Goal: Task Accomplishment & Management: Manage account settings

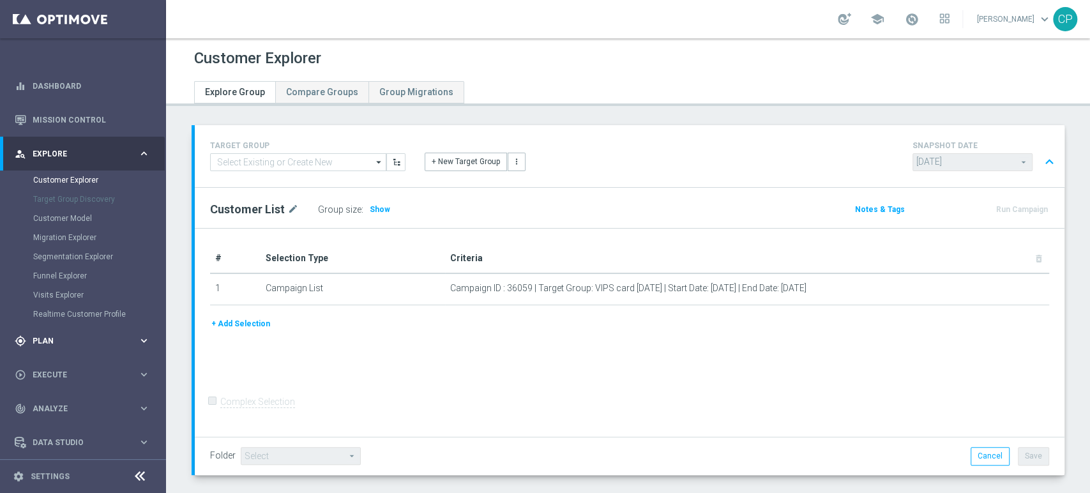
scroll to position [700, 0]
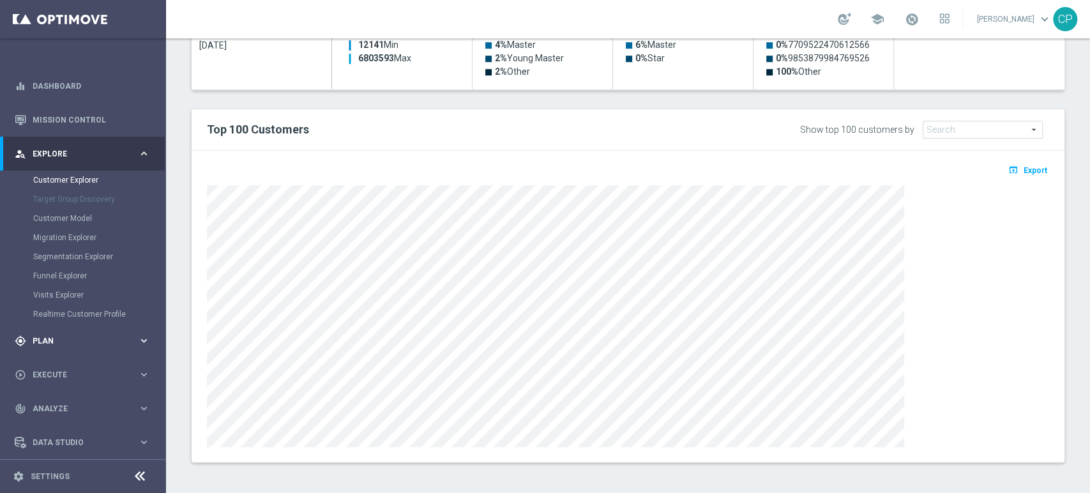
click at [98, 344] on span "Plan" at bounding box center [85, 341] width 105 height 8
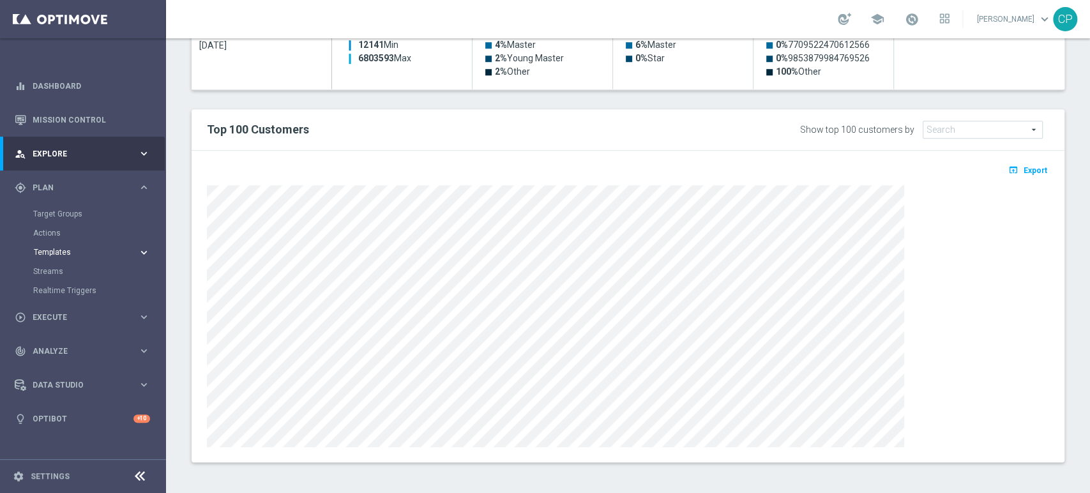
click at [52, 252] on span "Templates" at bounding box center [79, 252] width 91 height 8
click at [62, 268] on link "Optimail" at bounding box center [86, 271] width 93 height 10
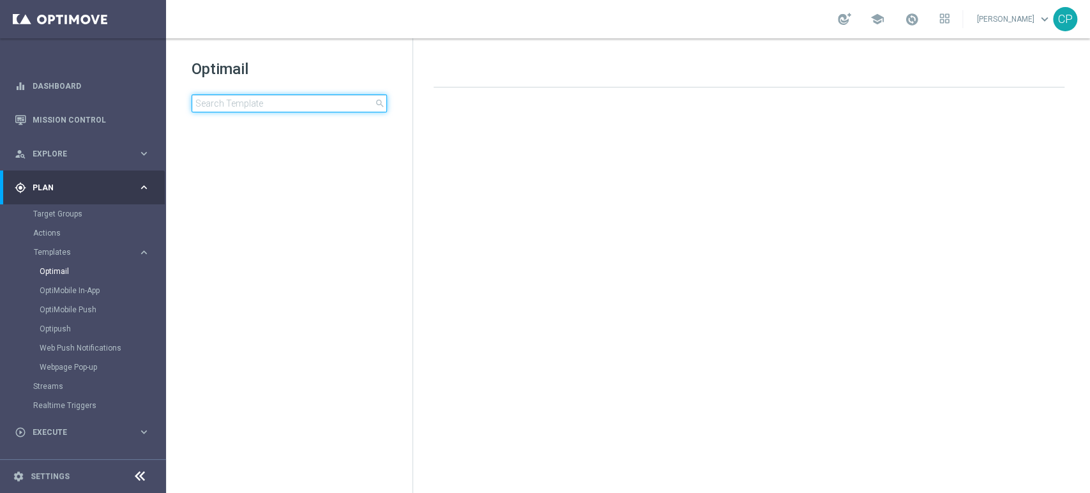
click at [253, 105] on input at bounding box center [289, 104] width 195 height 18
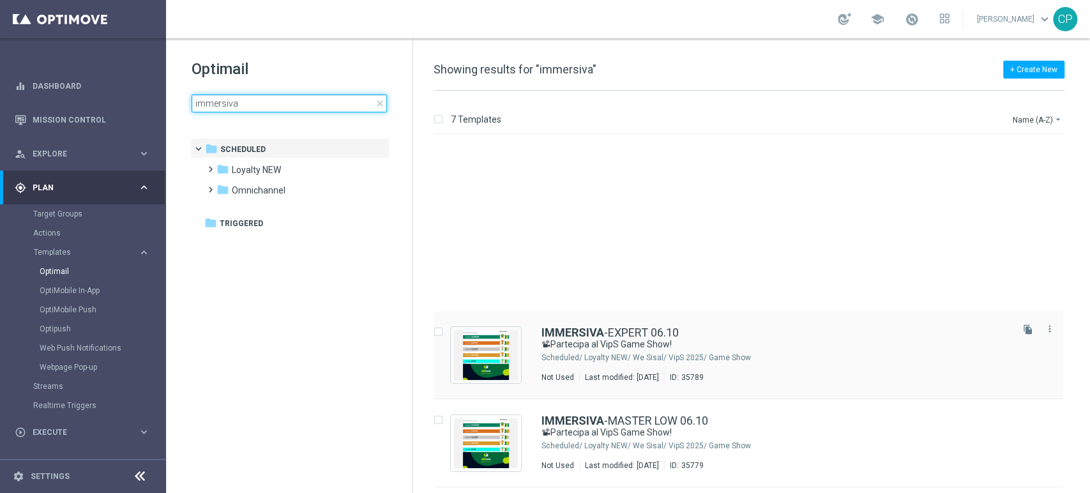
scroll to position [259, 0]
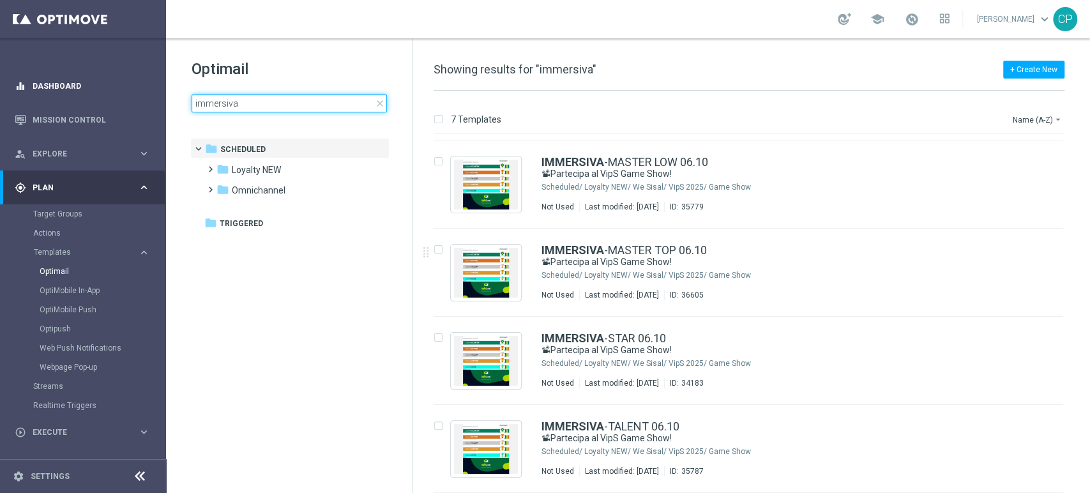
drag, startPoint x: 260, startPoint y: 103, endPoint x: 89, endPoint y: 91, distance: 171.6
click at [89, 91] on main "equalizer Dashboard Mission Control" at bounding box center [545, 246] width 1090 height 493
type input "0"
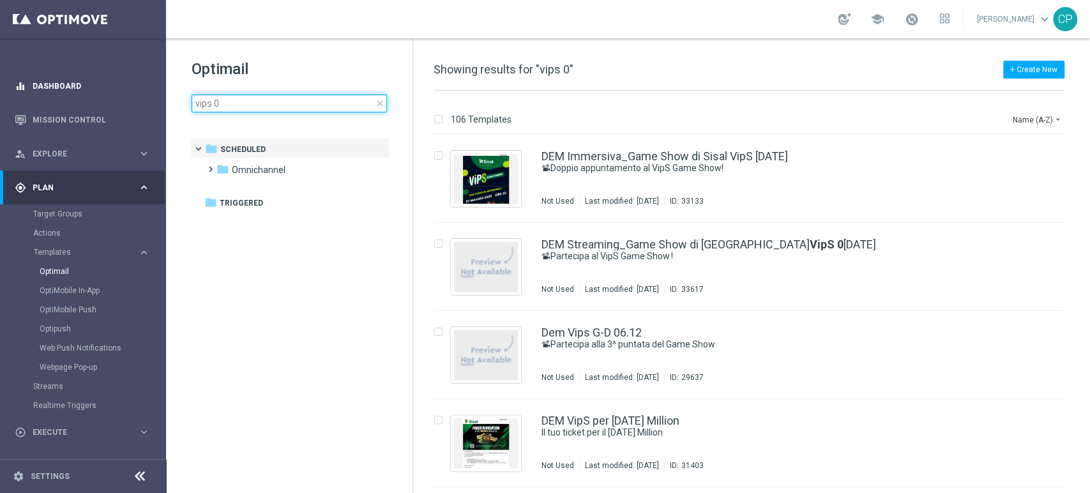
type input "vips 03"
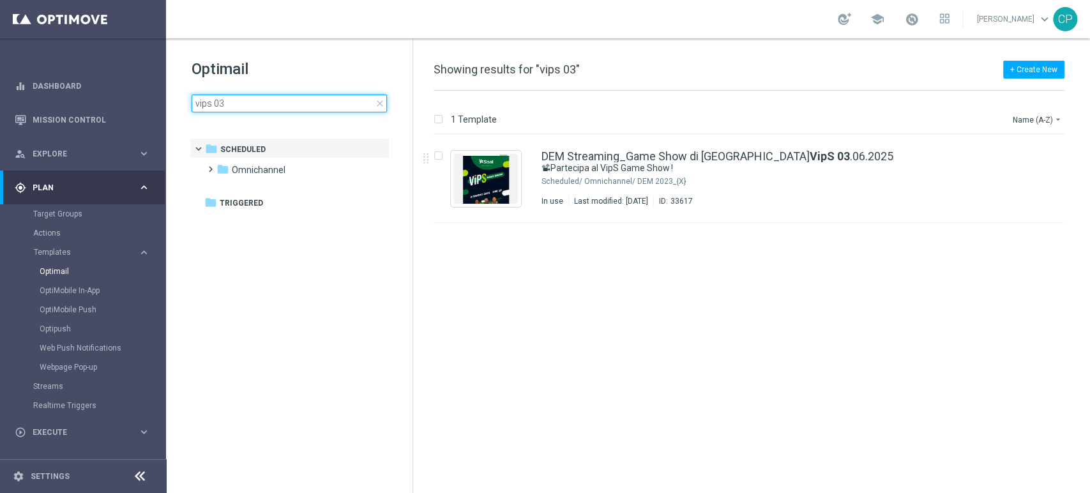
drag, startPoint x: 243, startPoint y: 102, endPoint x: 162, endPoint y: 103, distance: 81.1
click at [162, 103] on main "equalizer Dashboard Mission Control" at bounding box center [545, 246] width 1090 height 493
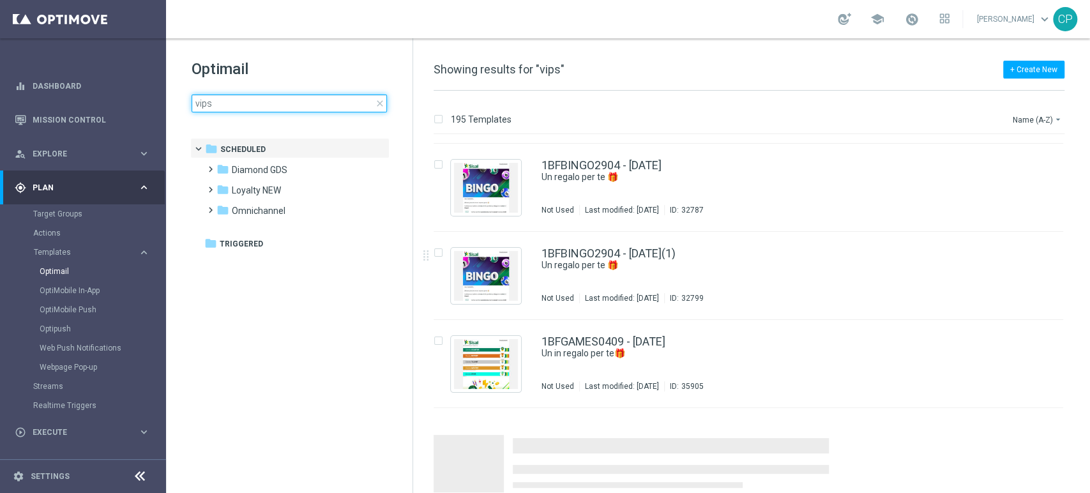
scroll to position [1492, 0]
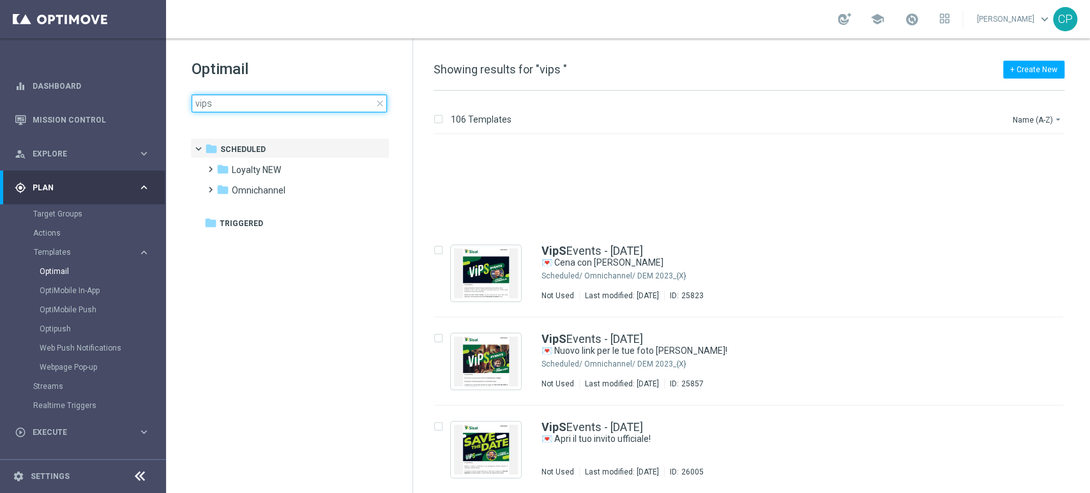
scroll to position [5138, 0]
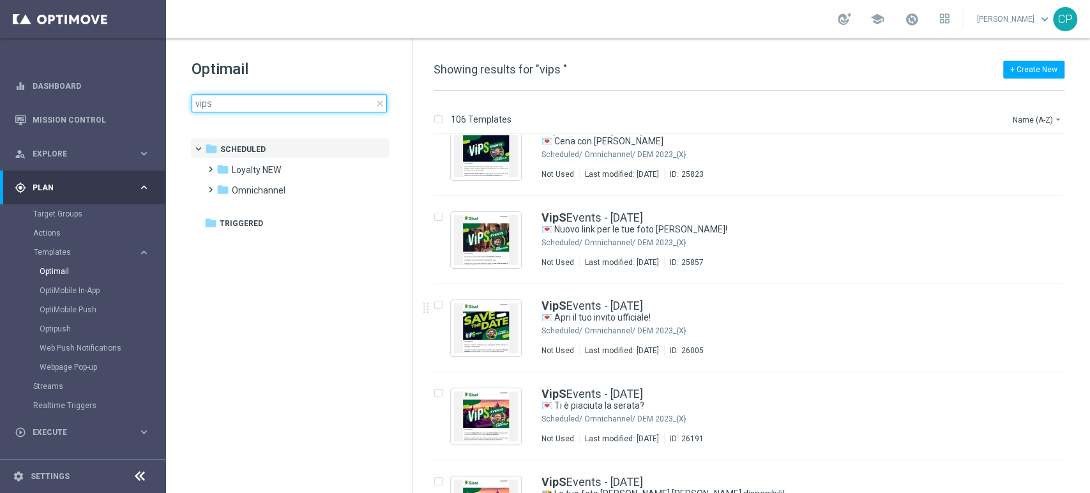
type input "vips"
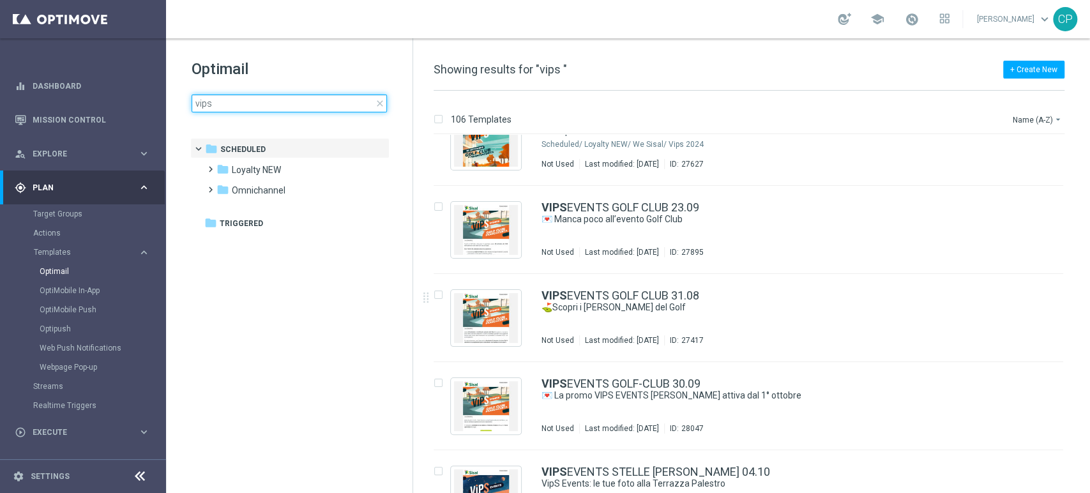
scroll to position [6205, 0]
click at [255, 102] on input "vips" at bounding box center [289, 104] width 195 height 18
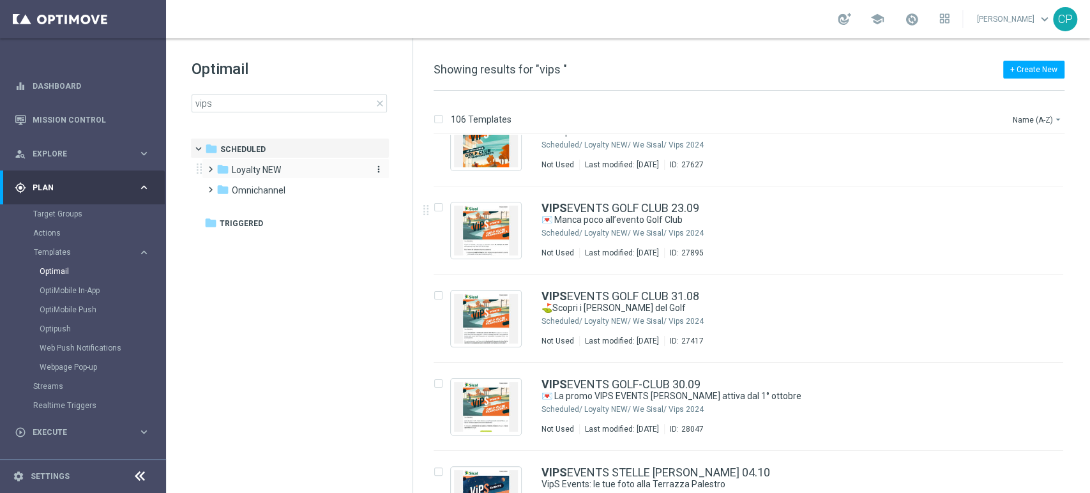
click at [250, 167] on span "Loyalty NEW" at bounding box center [256, 169] width 49 height 11
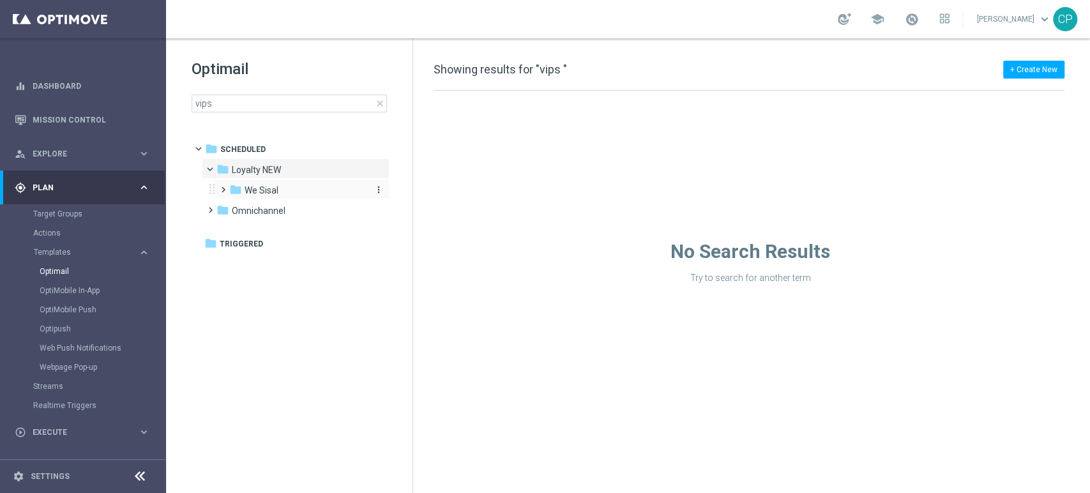
click at [252, 188] on span "We Sisal" at bounding box center [262, 190] width 34 height 11
click at [284, 234] on span "VipS 2025" at bounding box center [277, 230] width 40 height 11
click at [269, 226] on b "VipS" at bounding box center [266, 231] width 19 height 10
click at [380, 101] on span "close" at bounding box center [380, 103] width 10 height 10
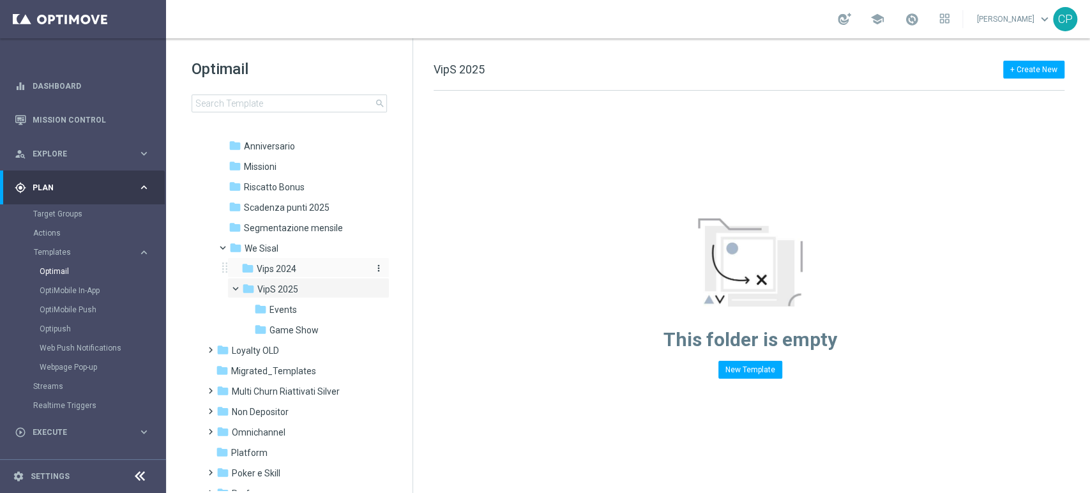
scroll to position [250, 0]
click at [301, 326] on span "Game Show" at bounding box center [293, 328] width 49 height 11
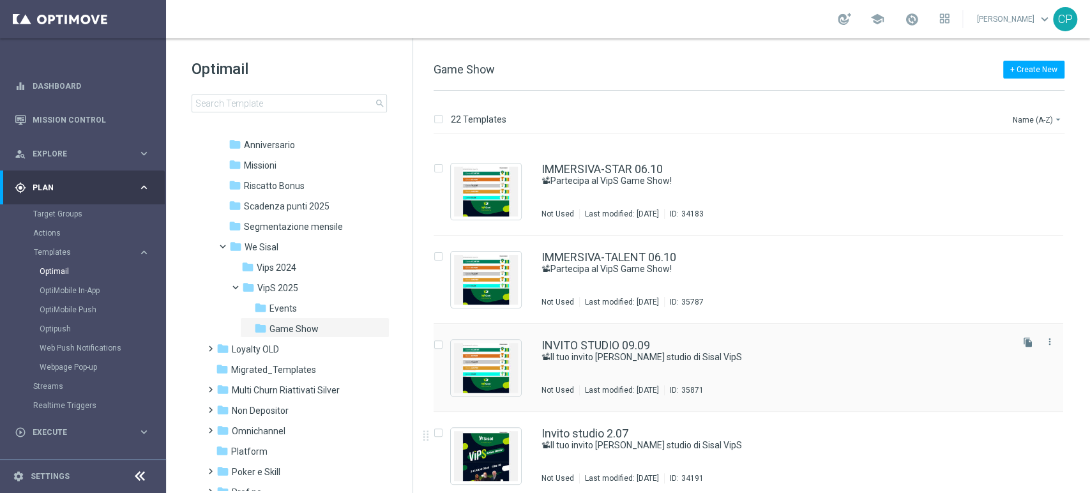
scroll to position [598, 0]
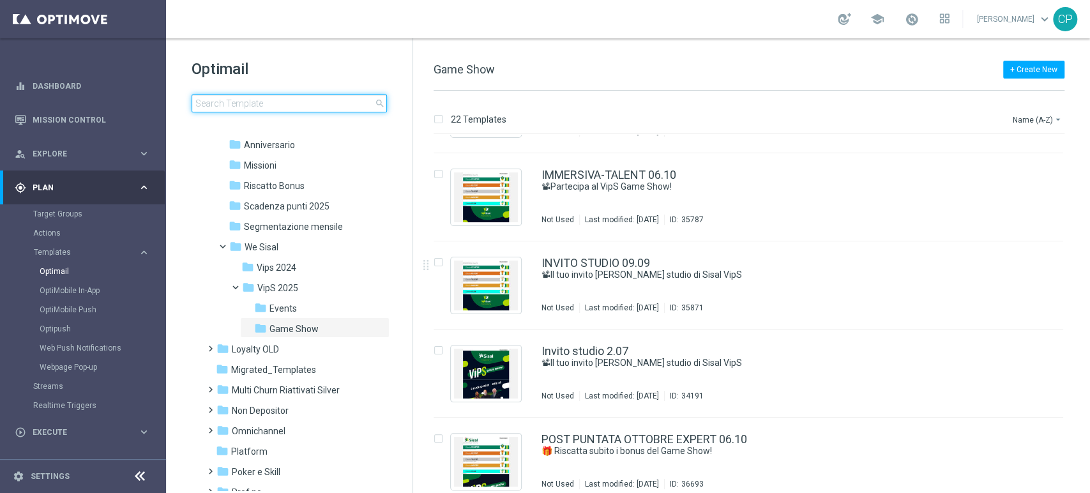
click at [271, 110] on input at bounding box center [289, 104] width 195 height 18
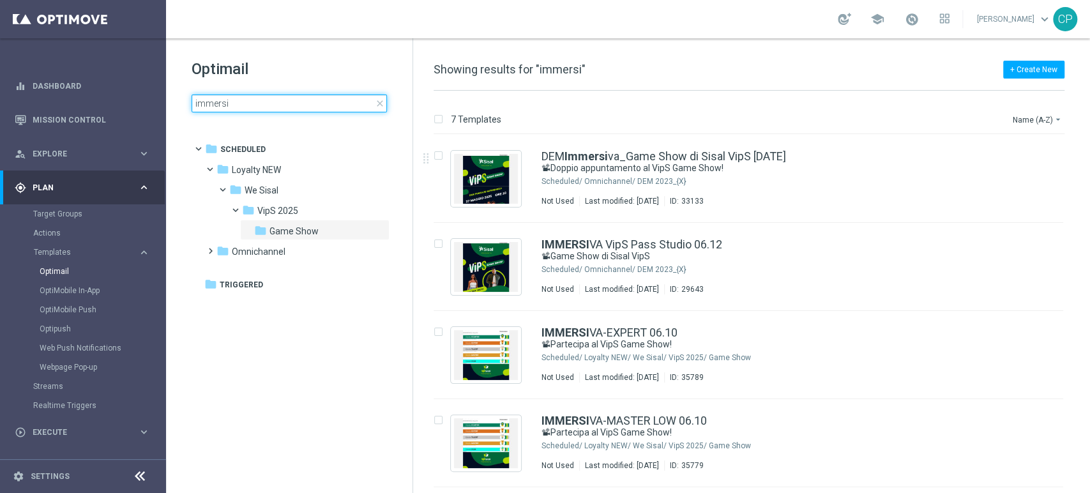
click at [286, 100] on input "immersi" at bounding box center [289, 104] width 195 height 18
type input "i"
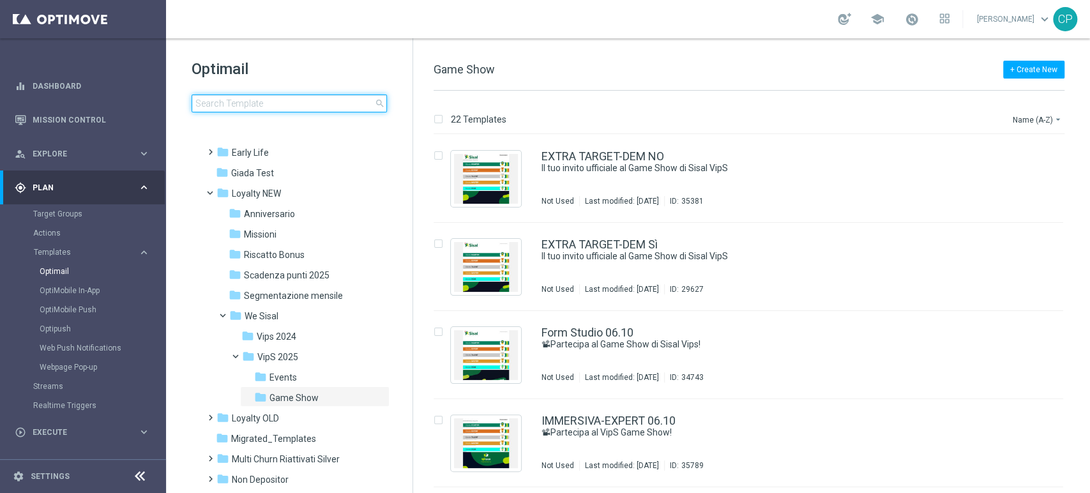
scroll to position [277, 0]
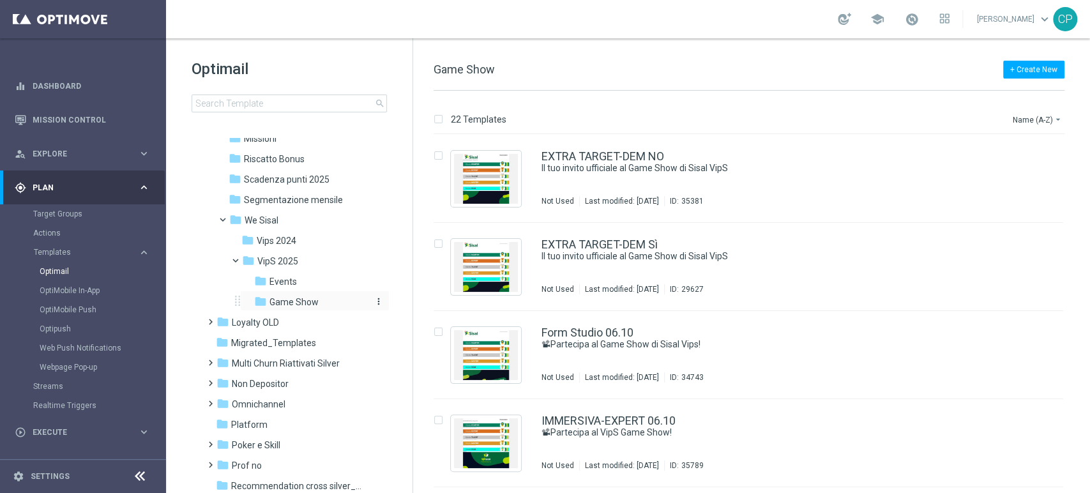
click at [289, 296] on span "Game Show" at bounding box center [293, 301] width 49 height 11
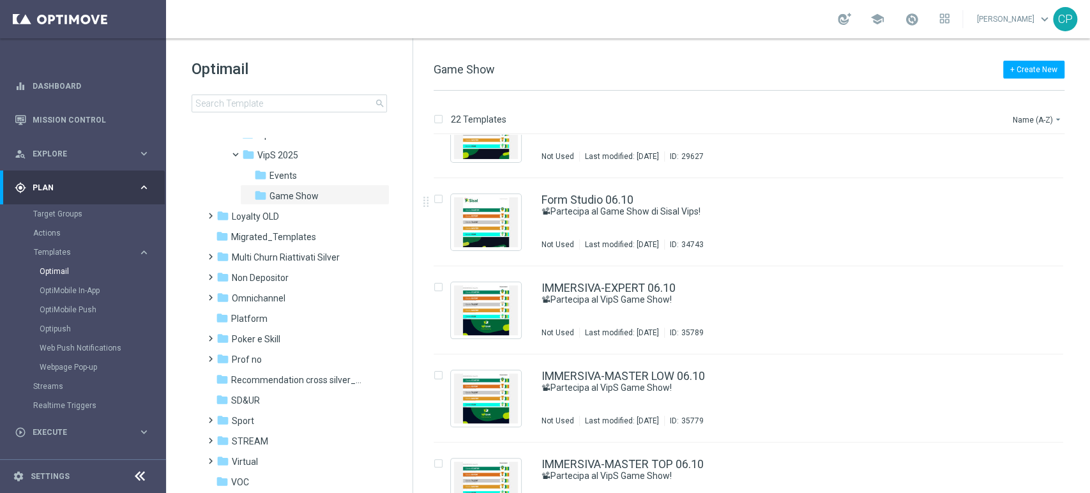
scroll to position [132, 0]
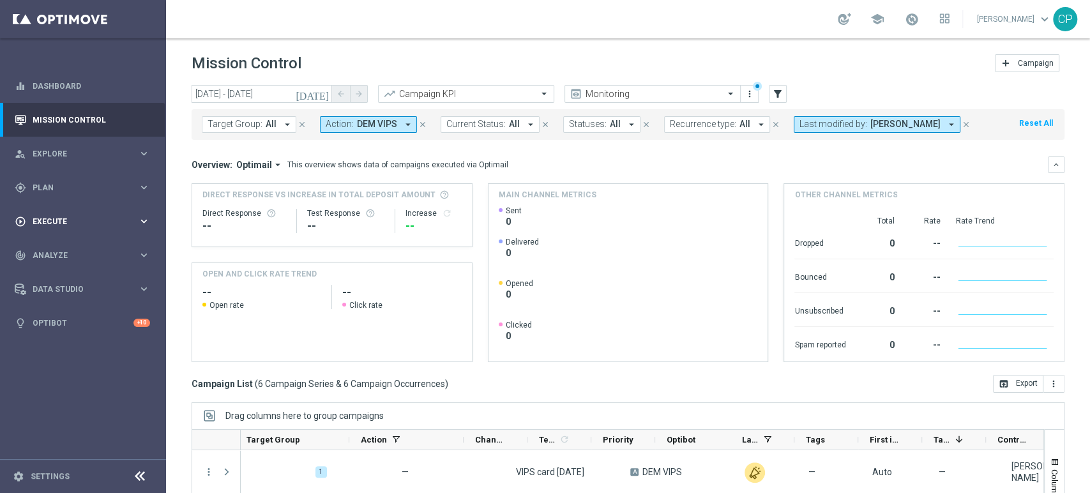
scroll to position [0, 270]
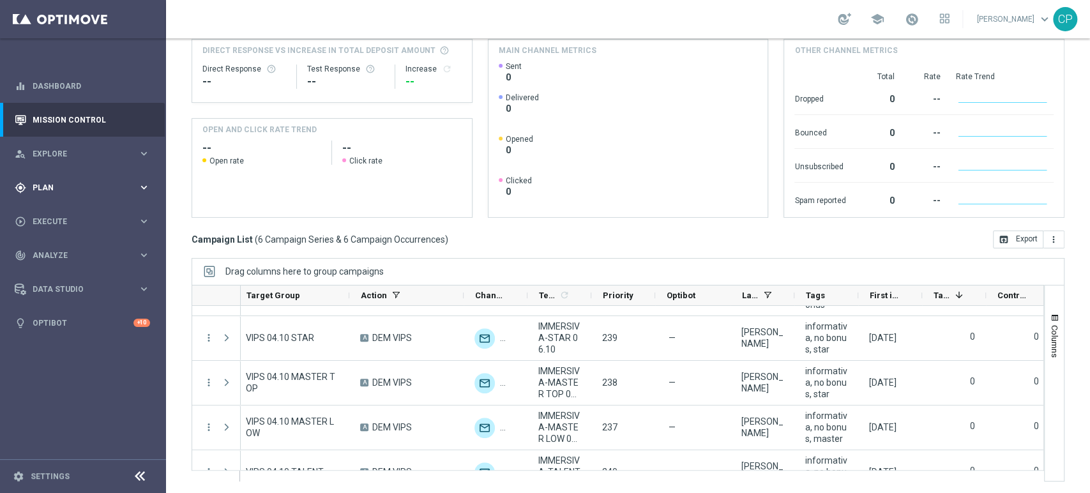
click at [107, 188] on span "Plan" at bounding box center [85, 188] width 105 height 8
click at [53, 252] on span "Templates" at bounding box center [79, 252] width 91 height 8
click at [53, 269] on link "Optimail" at bounding box center [86, 271] width 93 height 10
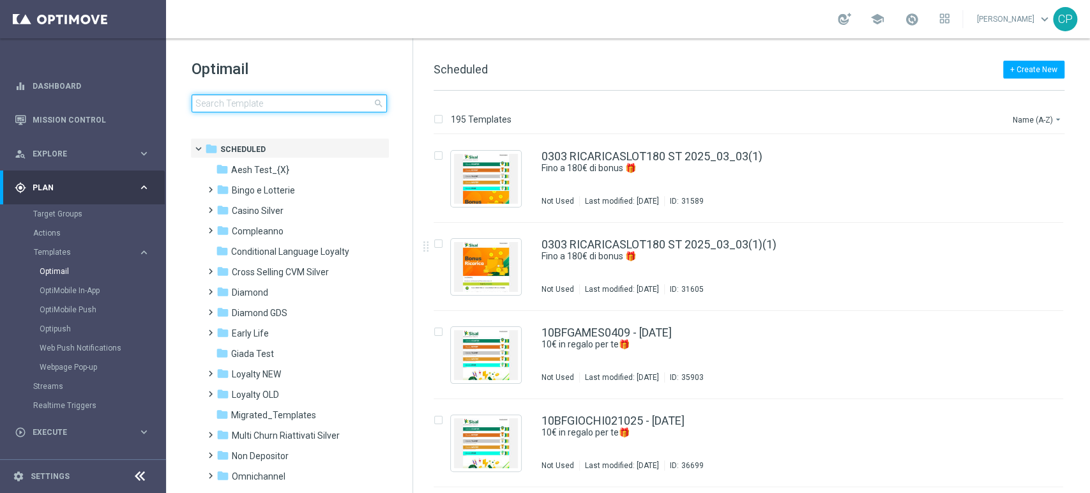
click at [282, 111] on input at bounding box center [289, 104] width 195 height 18
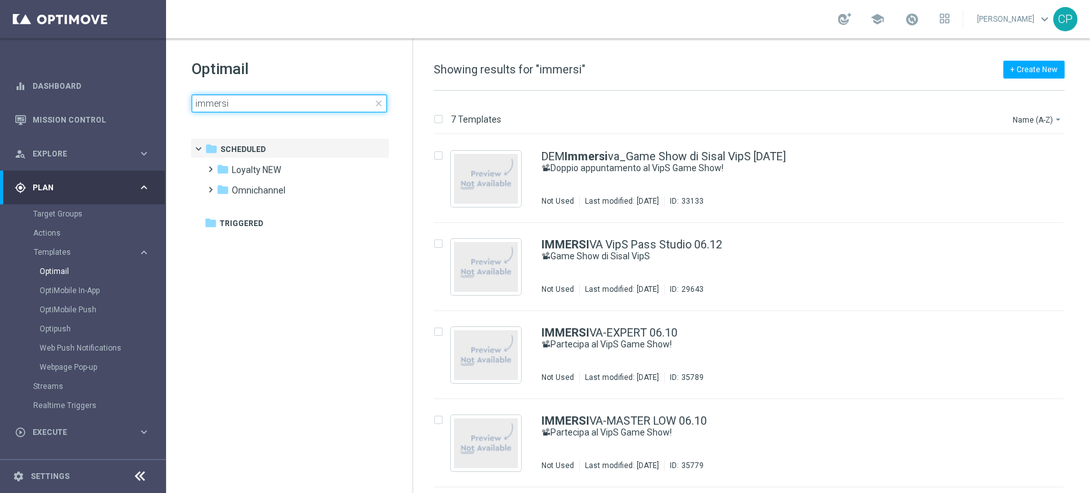
type input "immersiv"
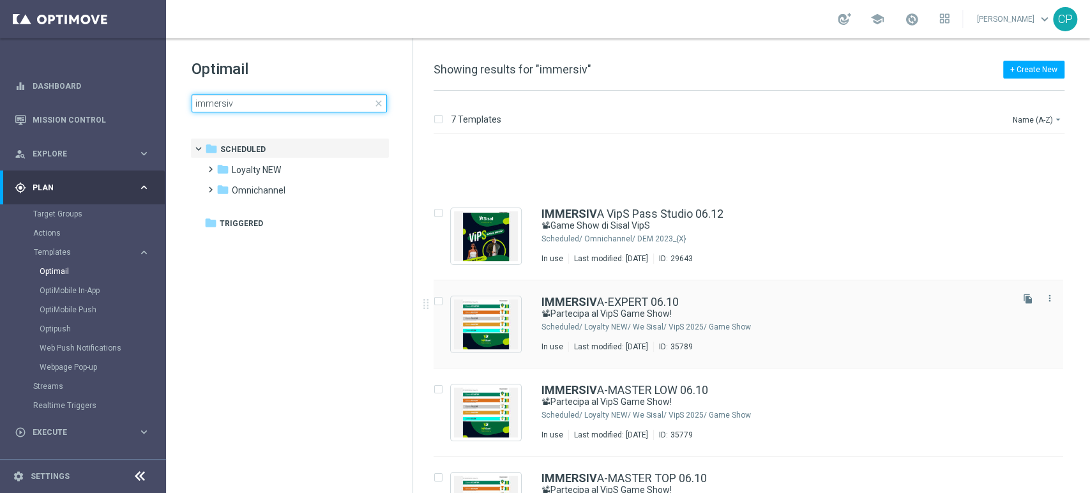
scroll to position [144, 0]
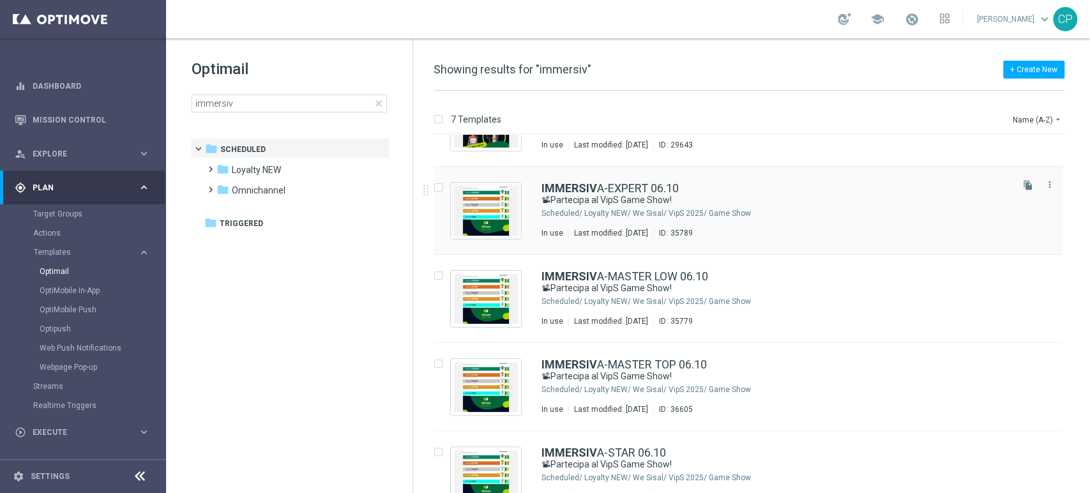
click at [683, 192] on div "IMMERSIV A-EXPERT 06.10" at bounding box center [776, 188] width 468 height 11
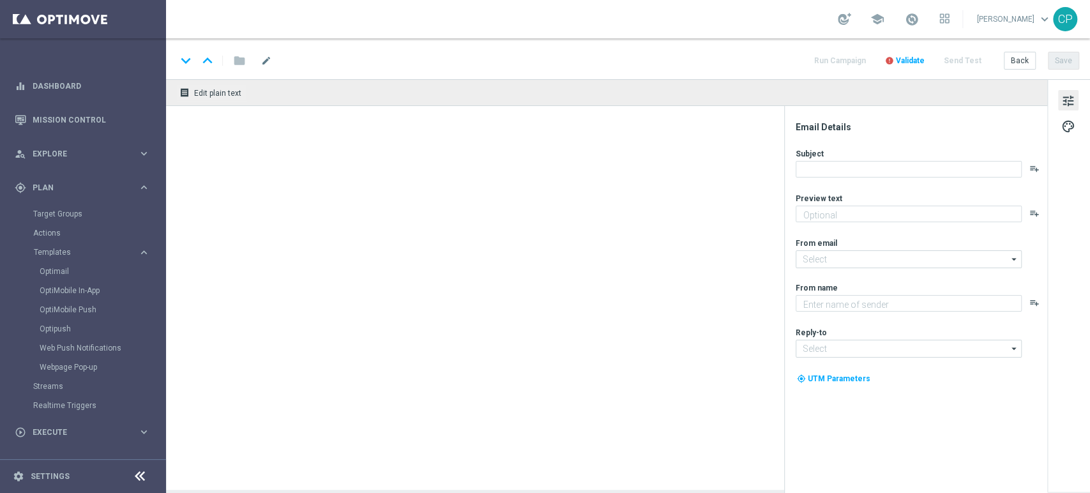
type textarea "Celebra con noi la decima puntata!"
type input "newsletter@comunicazioni.sisal.it"
type textarea "Sisal"
type input "info@sisal.it"
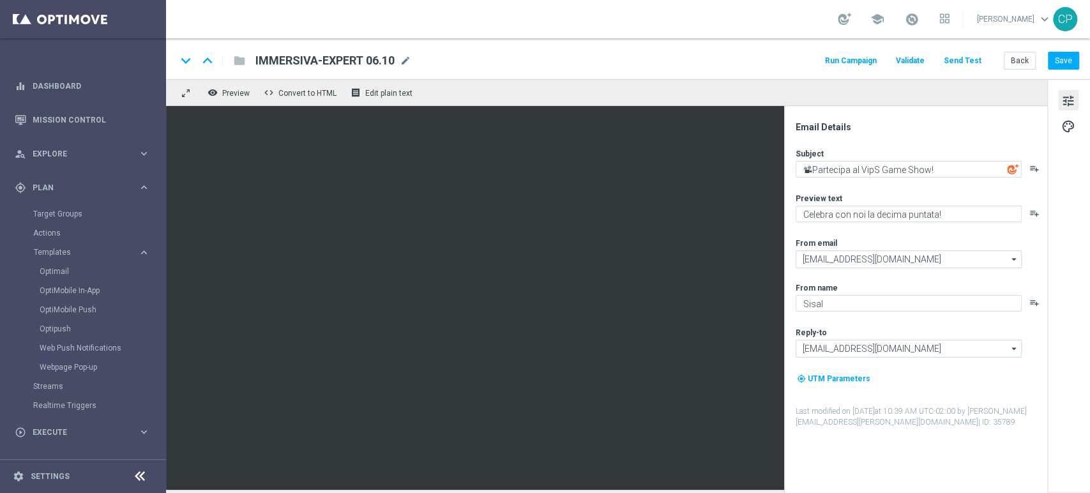
click at [1018, 407] on label "Last modified on 3 Oct 2025 at 10:39 AM UTC-02:00 by valentina.pilato@sisal.it …" at bounding box center [921, 417] width 250 height 22
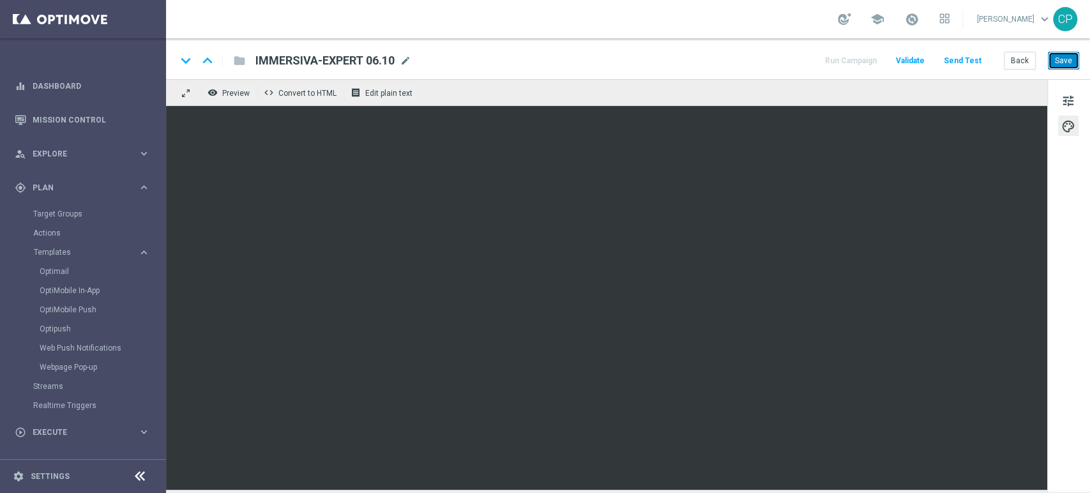
click at [1056, 61] on button "Save" at bounding box center [1063, 61] width 31 height 18
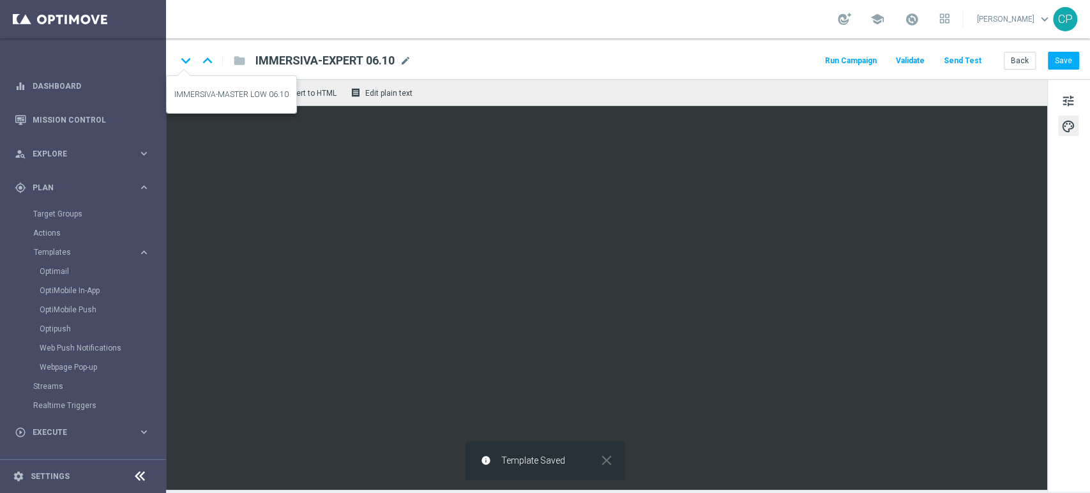
click at [186, 60] on icon "keyboard_arrow_down" at bounding box center [185, 60] width 19 height 19
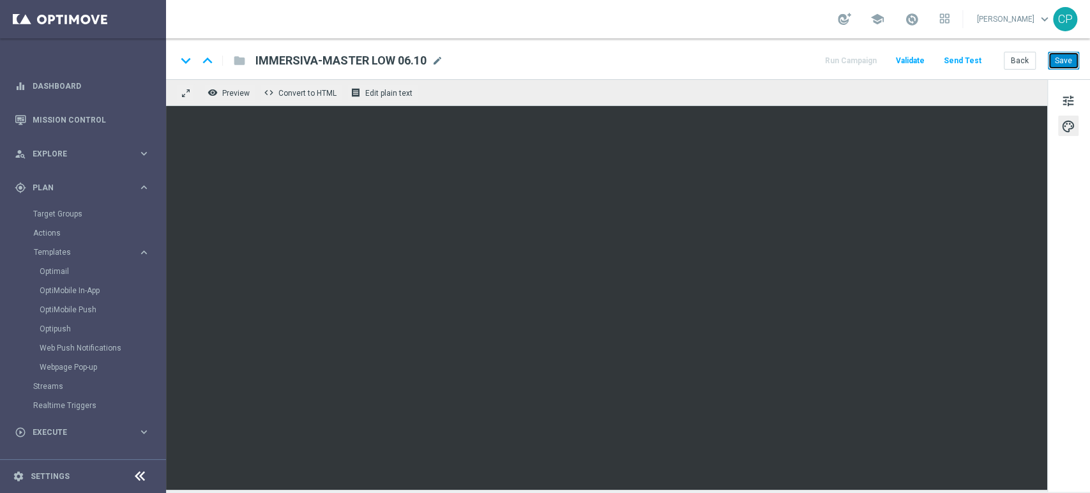
click at [1059, 59] on button "Save" at bounding box center [1063, 61] width 31 height 18
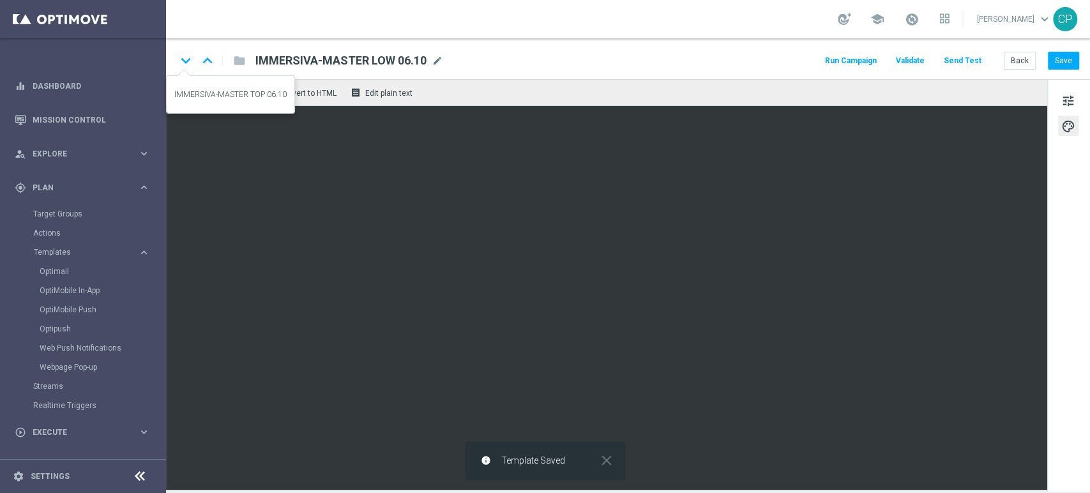
click at [185, 59] on icon "keyboard_arrow_down" at bounding box center [185, 60] width 19 height 19
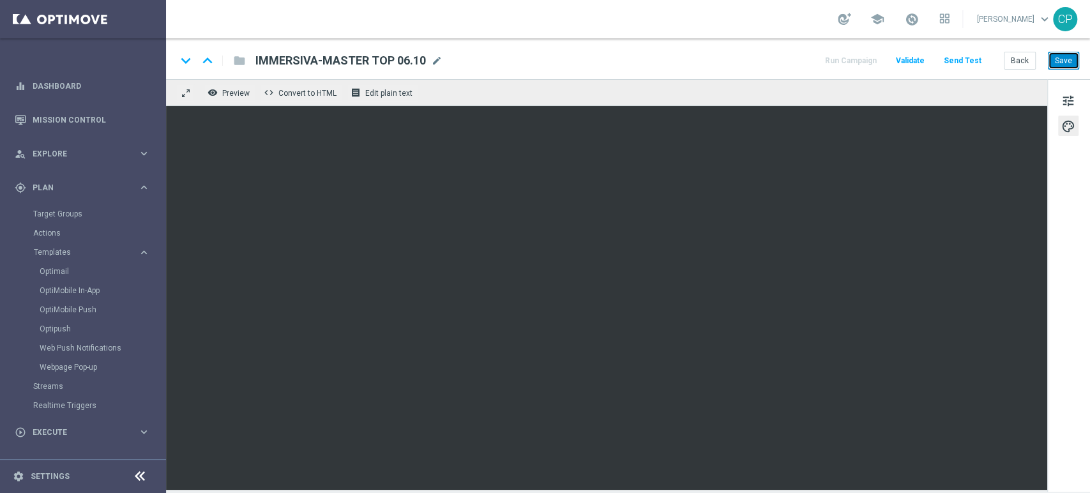
click at [1063, 58] on button "Save" at bounding box center [1063, 61] width 31 height 18
click at [185, 60] on icon "keyboard_arrow_down" at bounding box center [185, 60] width 19 height 19
click at [1061, 55] on button "Save" at bounding box center [1063, 61] width 31 height 18
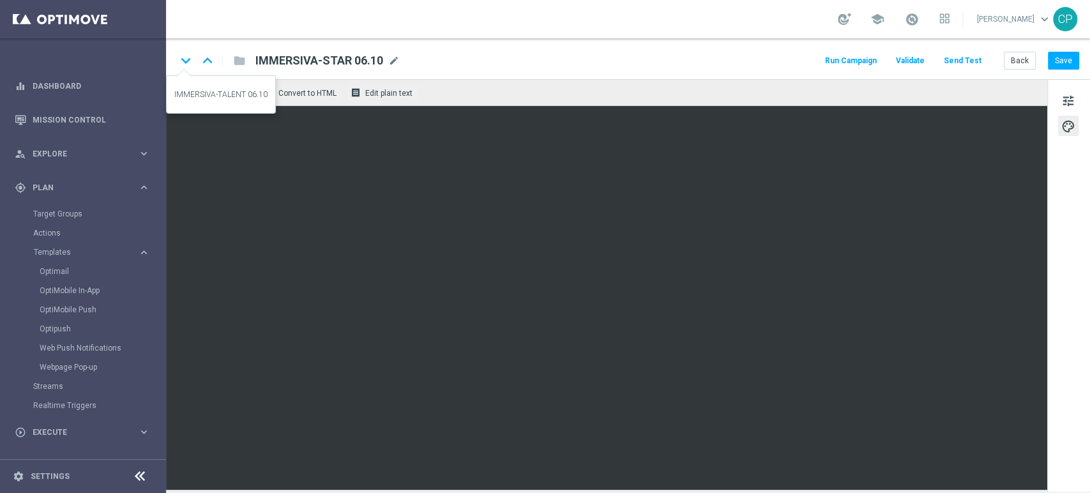
click at [187, 62] on icon "keyboard_arrow_down" at bounding box center [185, 60] width 19 height 19
click at [1070, 64] on button "Save" at bounding box center [1063, 61] width 31 height 18
click at [1020, 59] on button "Back" at bounding box center [1020, 61] width 32 height 18
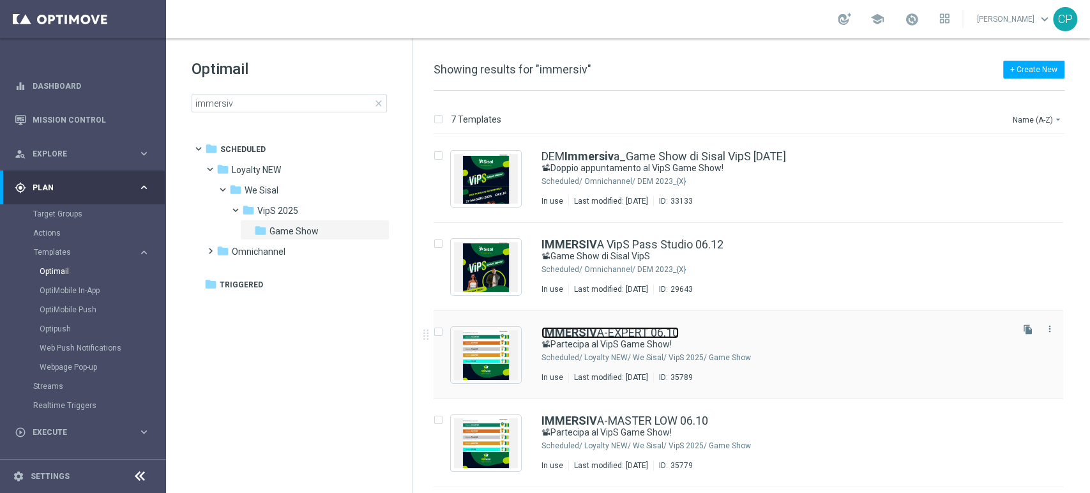
click at [600, 333] on link "IMMERSIV A-EXPERT 06.10" at bounding box center [610, 332] width 137 height 11
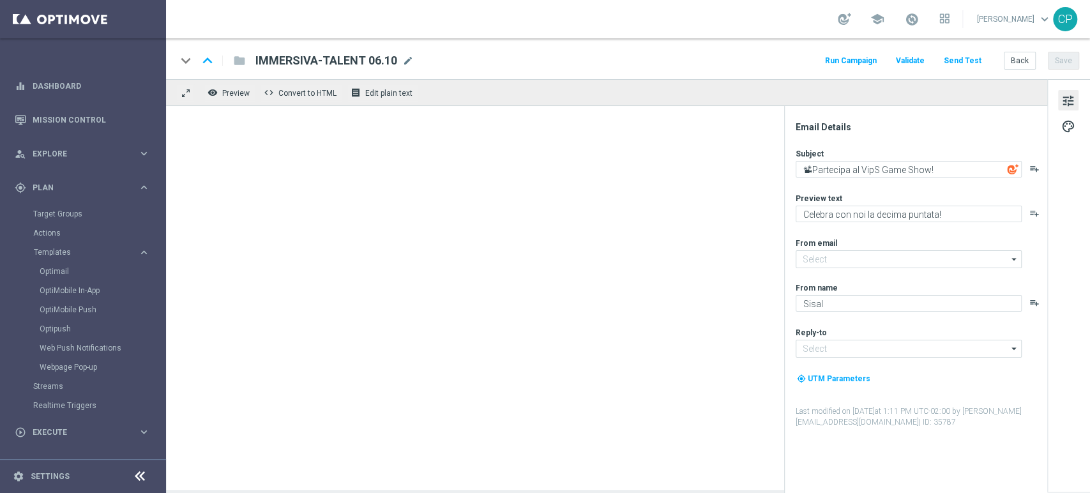
type input "newsletter@comunicazioni.sisal.it"
type input "info@sisal.it"
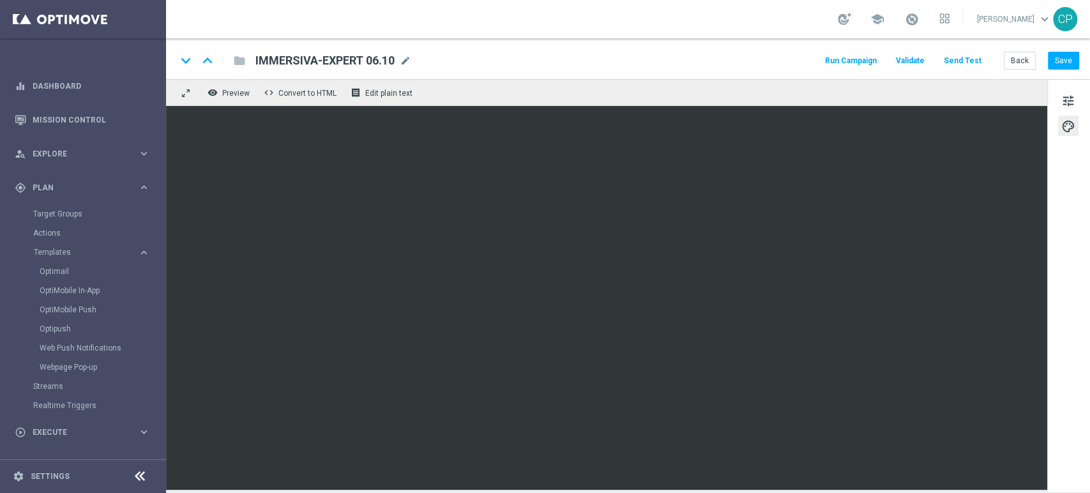
click at [1065, 205] on div "tune palette" at bounding box center [1068, 285] width 43 height 413
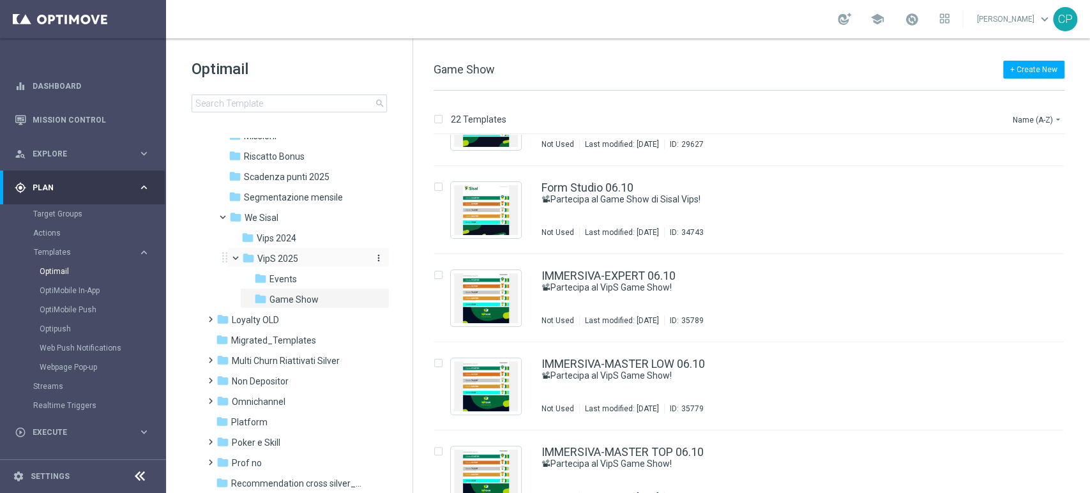
scroll to position [262, 0]
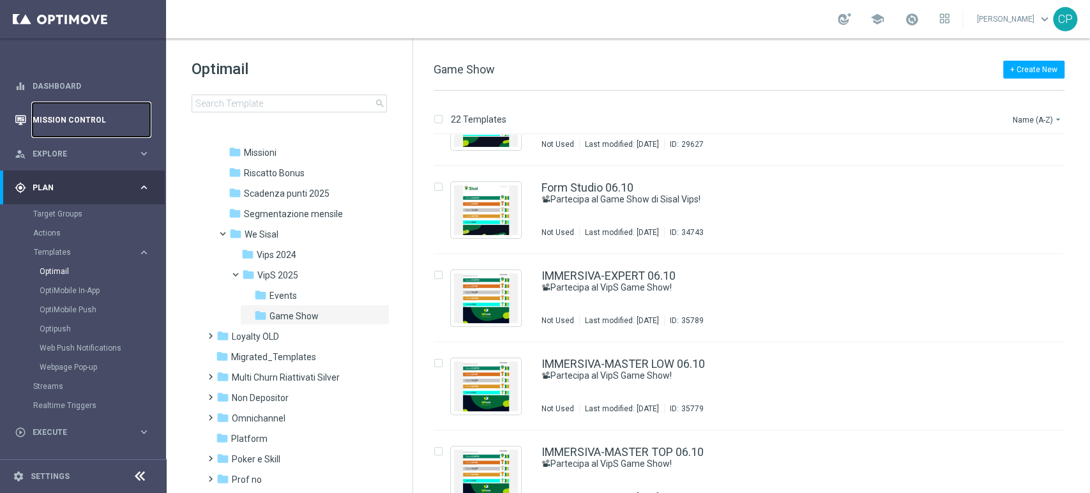
click at [94, 122] on link "Mission Control" at bounding box center [92, 120] width 118 height 34
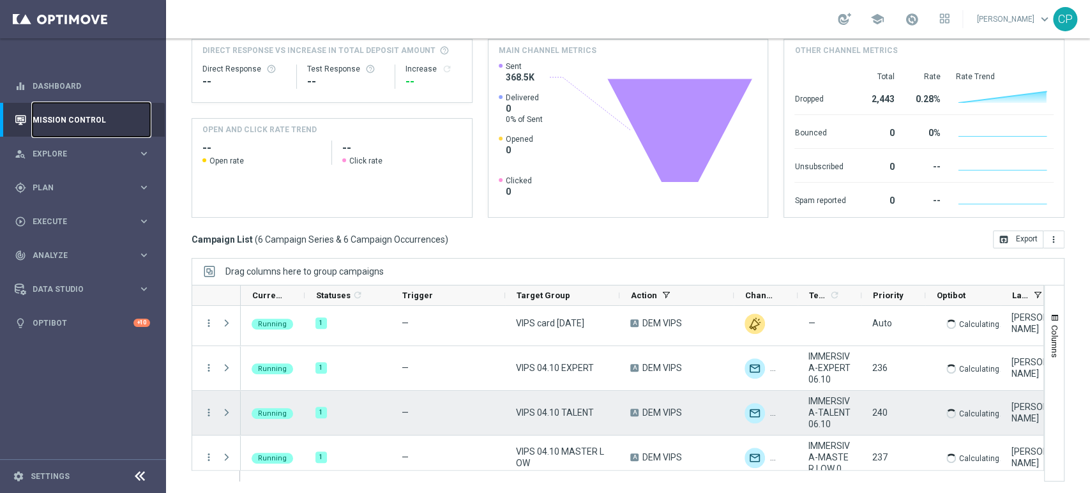
scroll to position [3, 0]
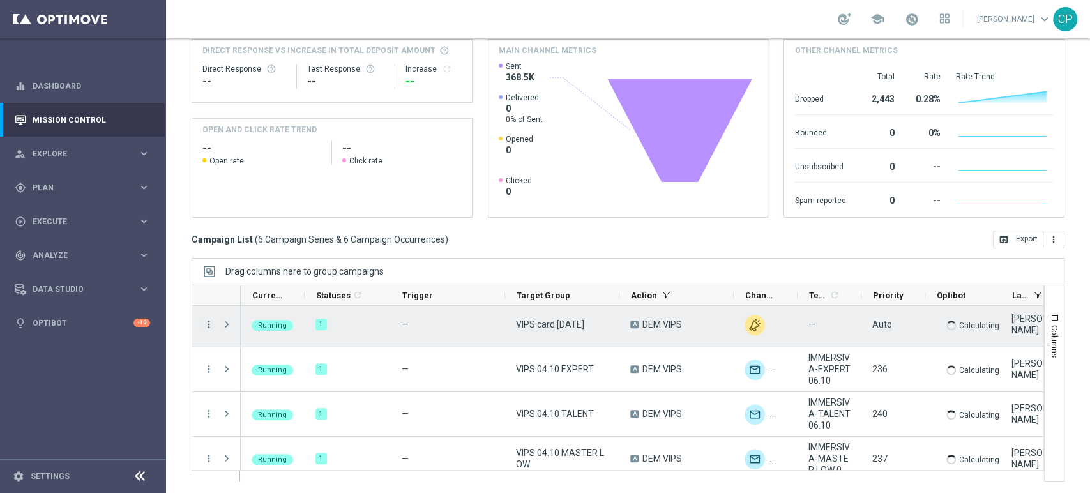
click at [209, 322] on icon "more_vert" at bounding box center [208, 324] width 11 height 11
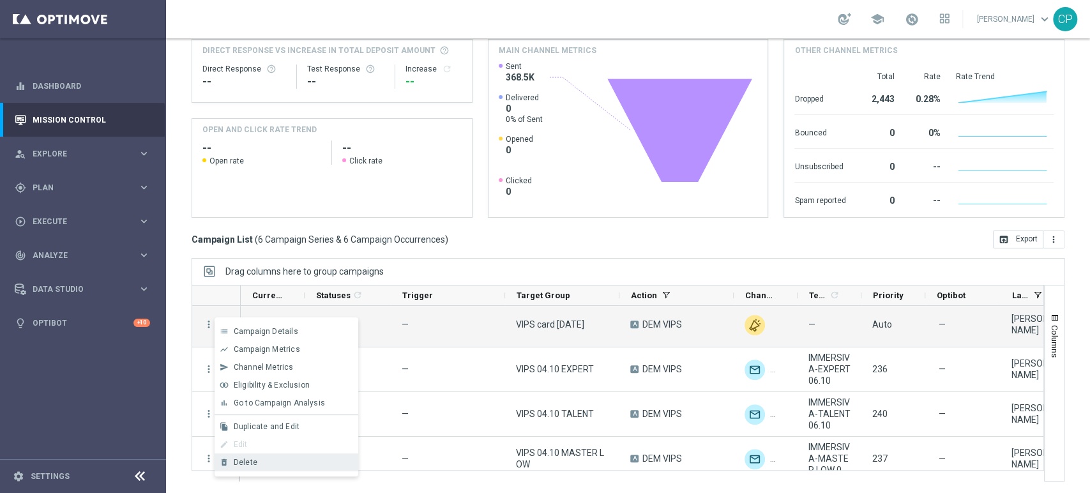
click at [251, 462] on span "Delete" at bounding box center [246, 462] width 24 height 9
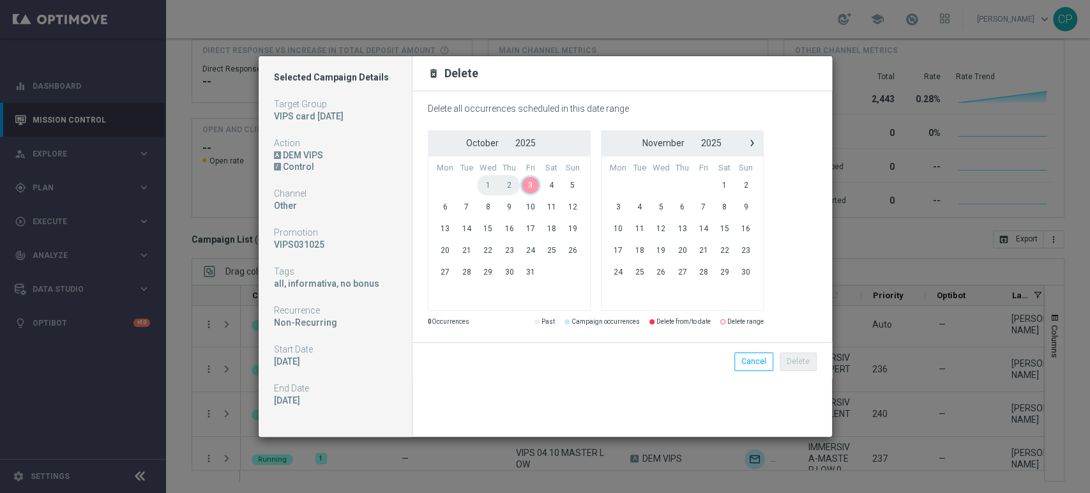
click at [533, 186] on span "3" at bounding box center [530, 185] width 21 height 20
click at [557, 186] on span "4" at bounding box center [551, 185] width 21 height 20
click at [531, 183] on span "3" at bounding box center [530, 185] width 21 height 20
click at [571, 184] on span "5" at bounding box center [572, 185] width 21 height 20
click at [517, 364] on div "Delete Cancel" at bounding box center [622, 362] width 408 height 18
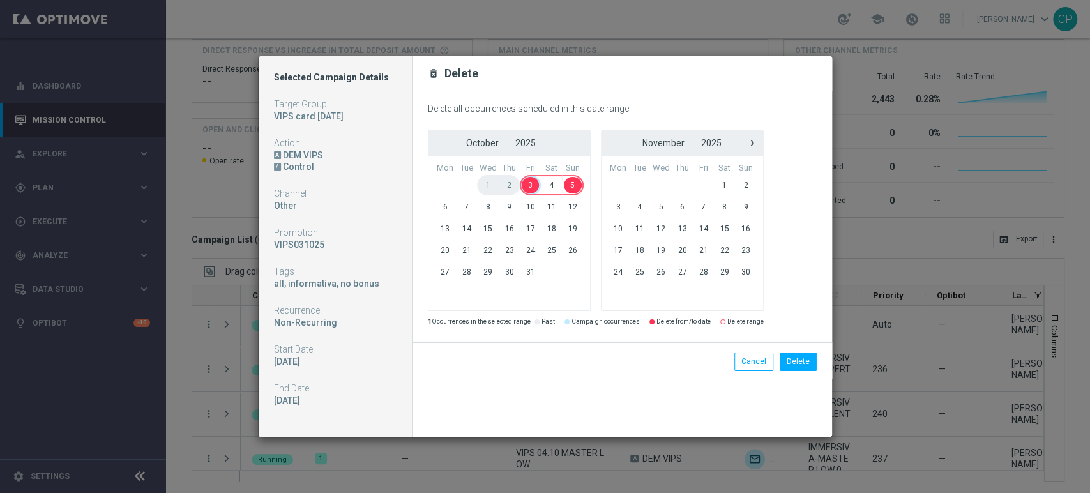
click at [508, 183] on span "2" at bounding box center [509, 185] width 21 height 20
click at [529, 183] on span "3" at bounding box center [530, 185] width 21 height 20
click at [548, 184] on span "4" at bounding box center [551, 185] width 21 height 20
click at [794, 363] on button "Delete" at bounding box center [798, 362] width 37 height 18
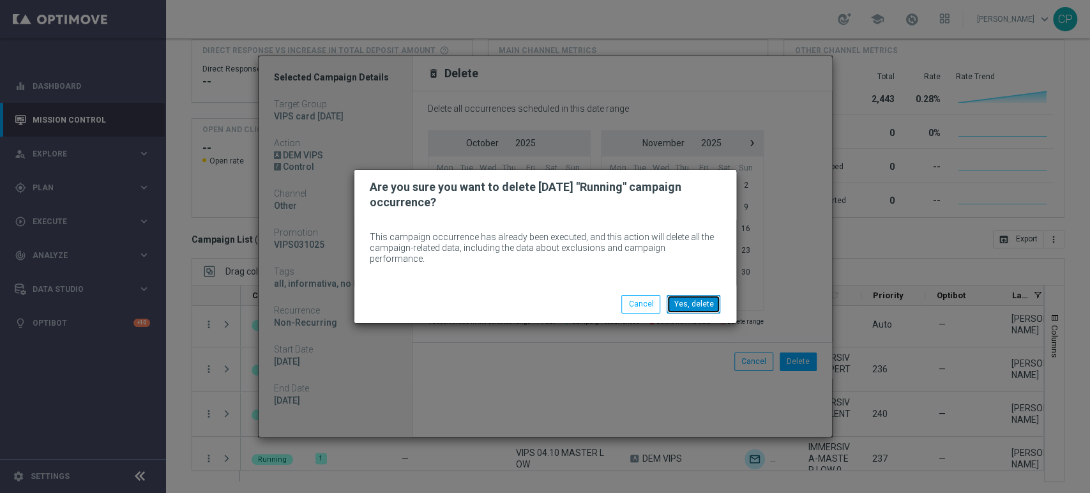
click at [693, 301] on button "Yes, delete" at bounding box center [694, 304] width 54 height 18
